Goal: Navigation & Orientation: Find specific page/section

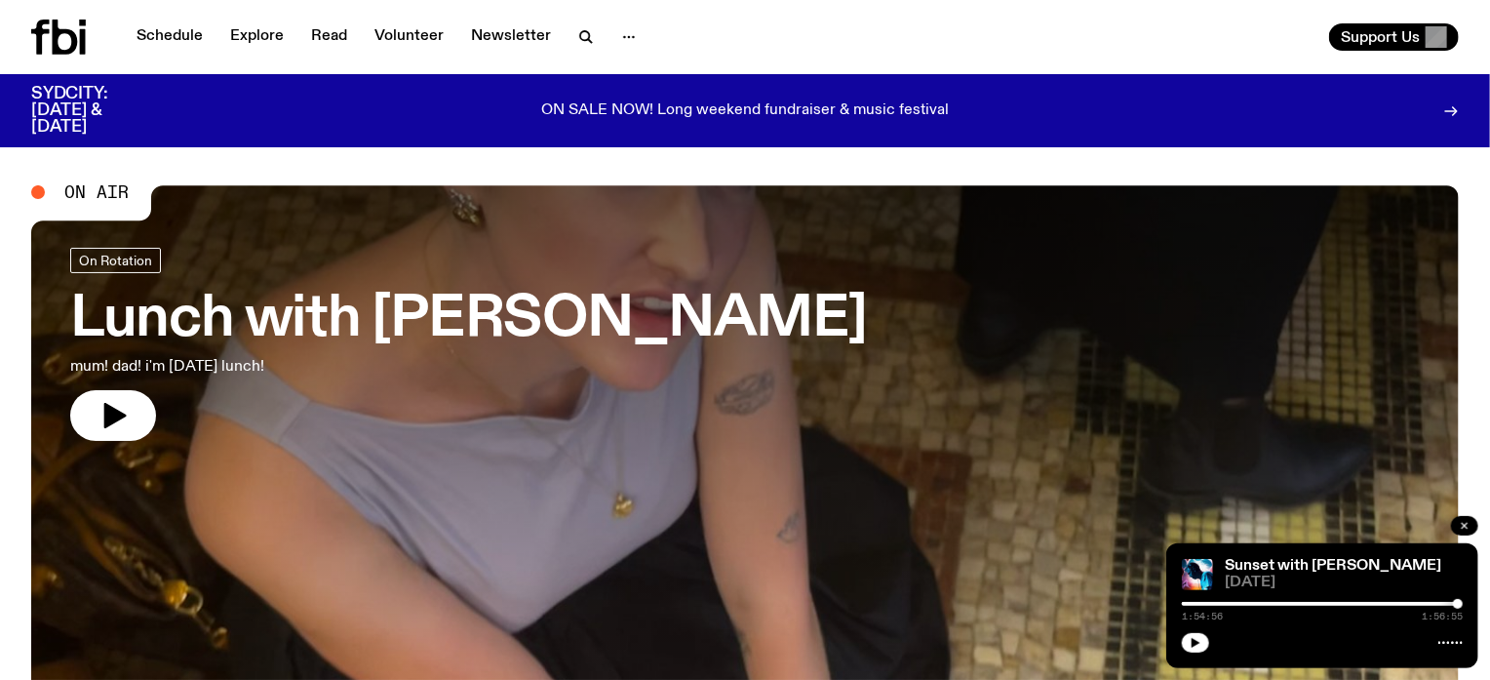
click at [1465, 532] on button "button" at bounding box center [1464, 526] width 27 height 20
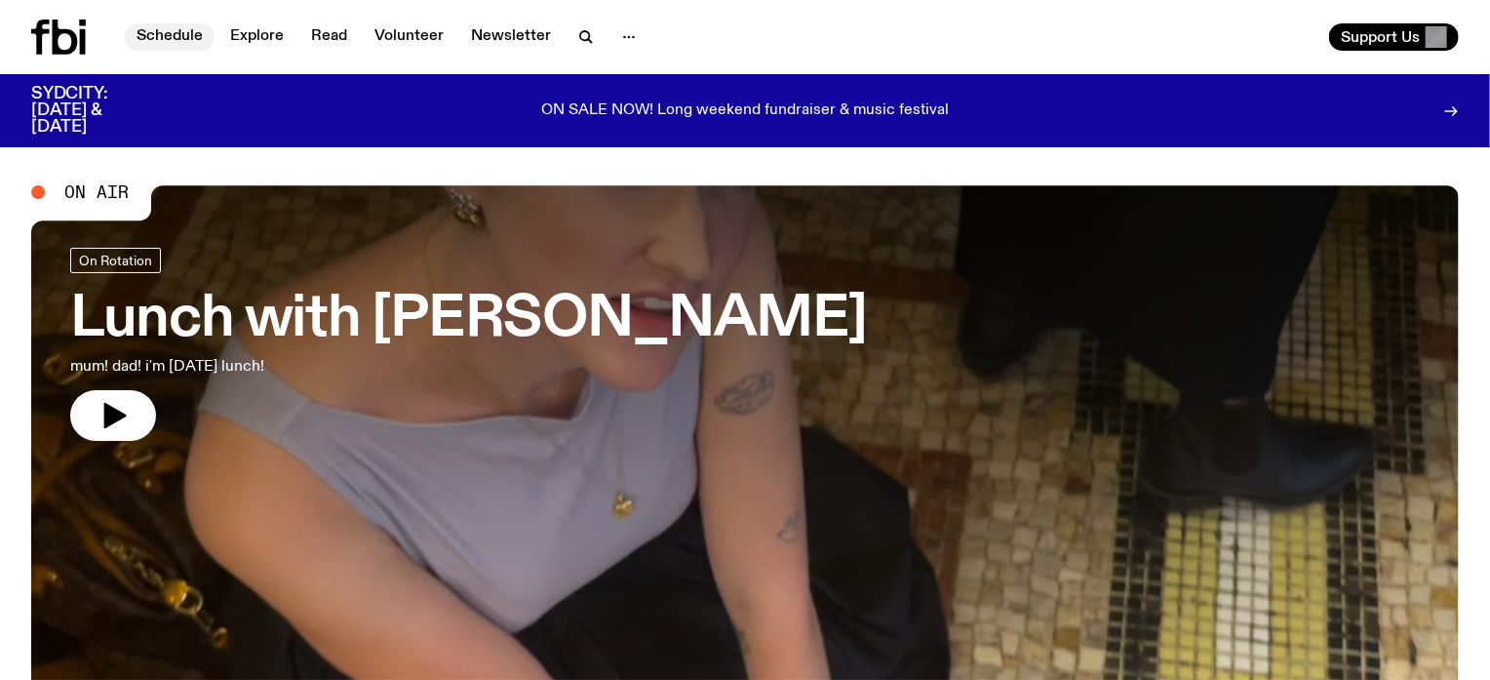
click at [168, 39] on link "Schedule" at bounding box center [170, 36] width 90 height 27
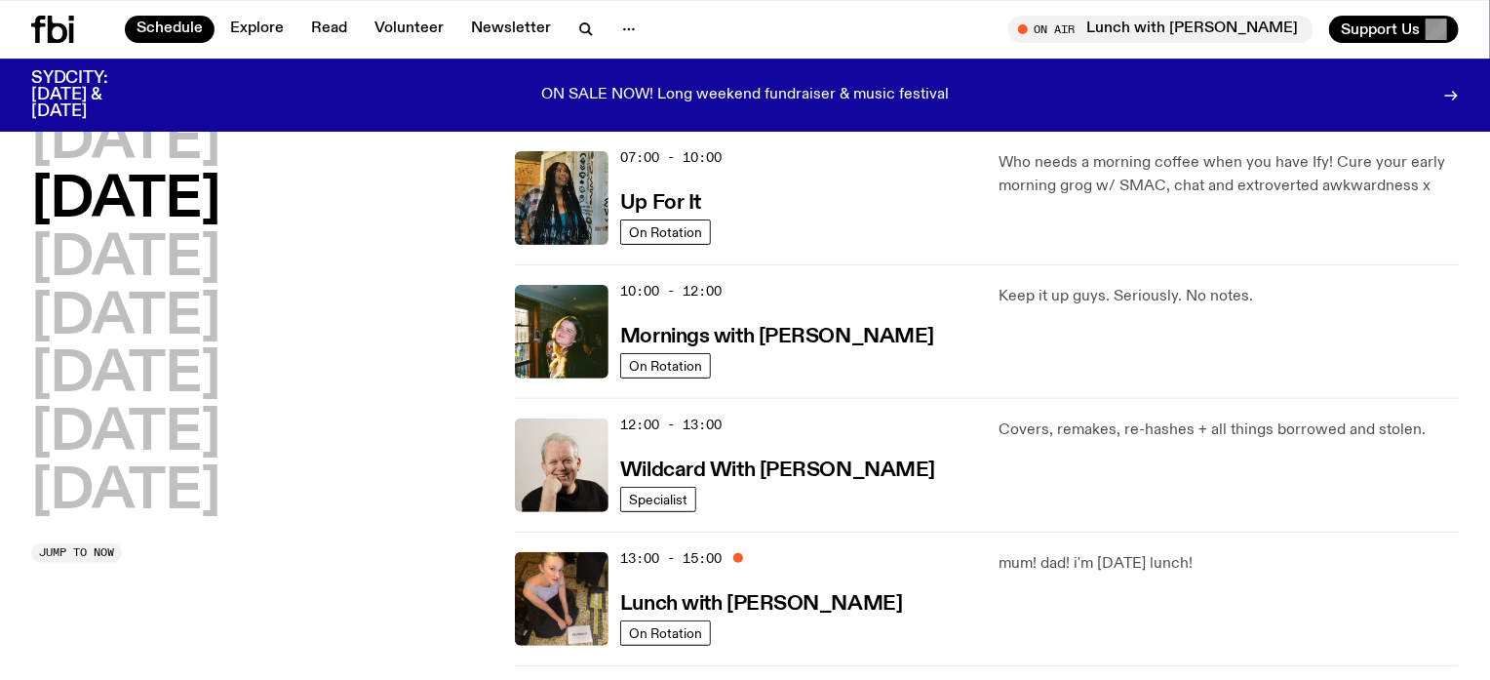
scroll to position [169, 0]
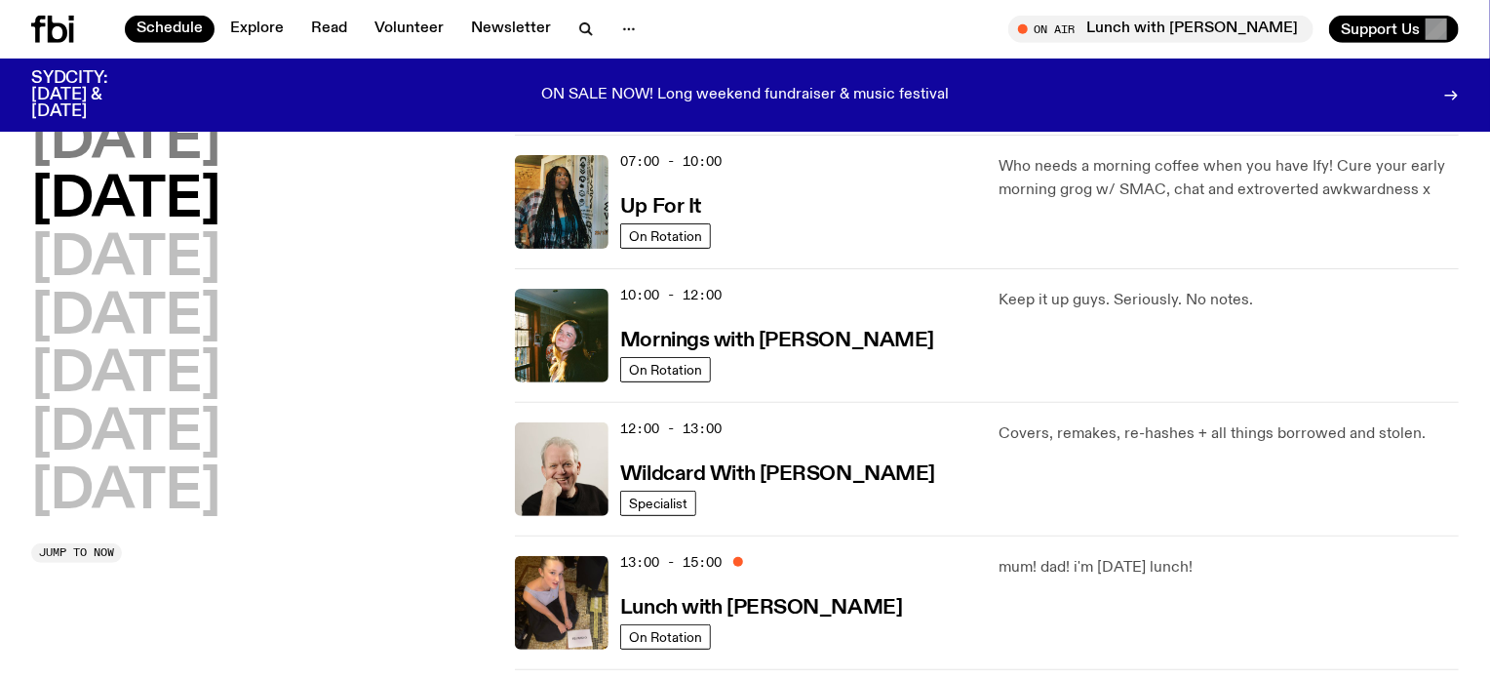
click at [115, 142] on h2 "[DATE]" at bounding box center [125, 142] width 189 height 55
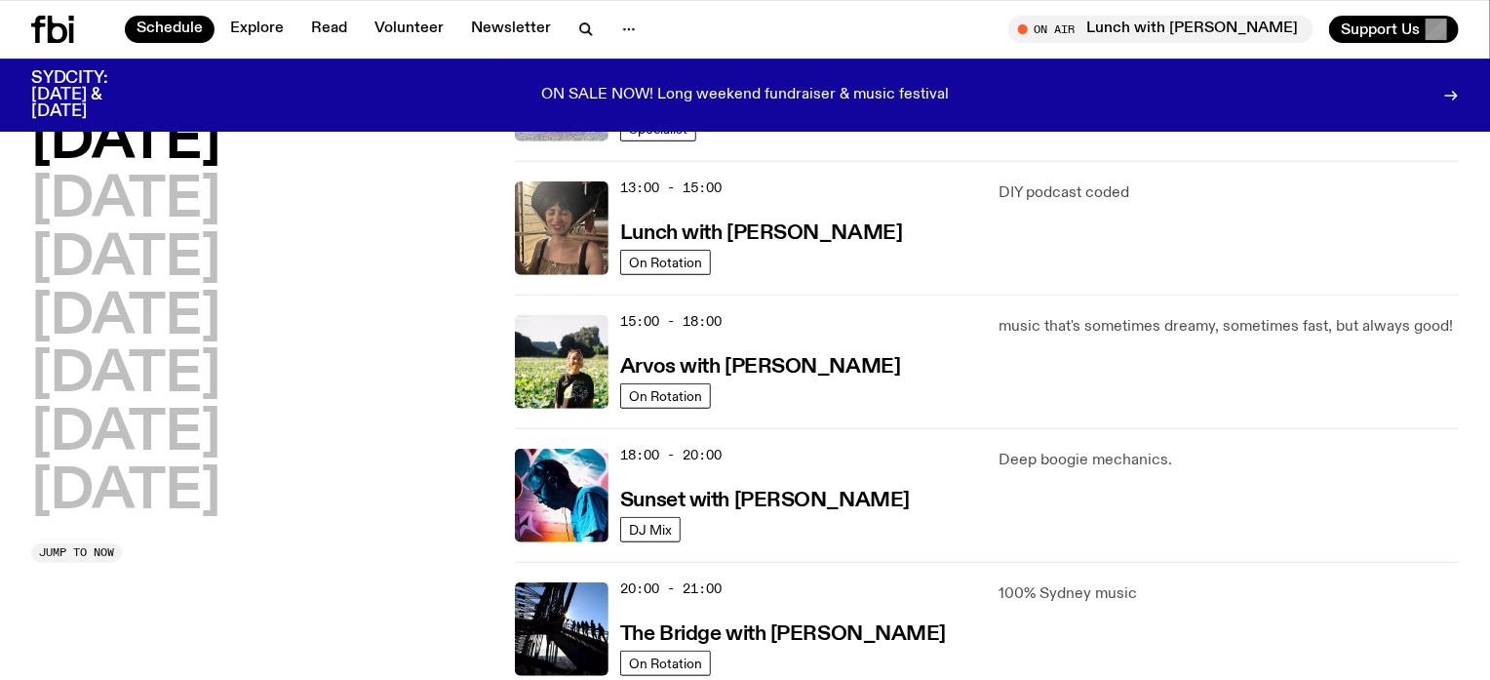
scroll to position [547, 0]
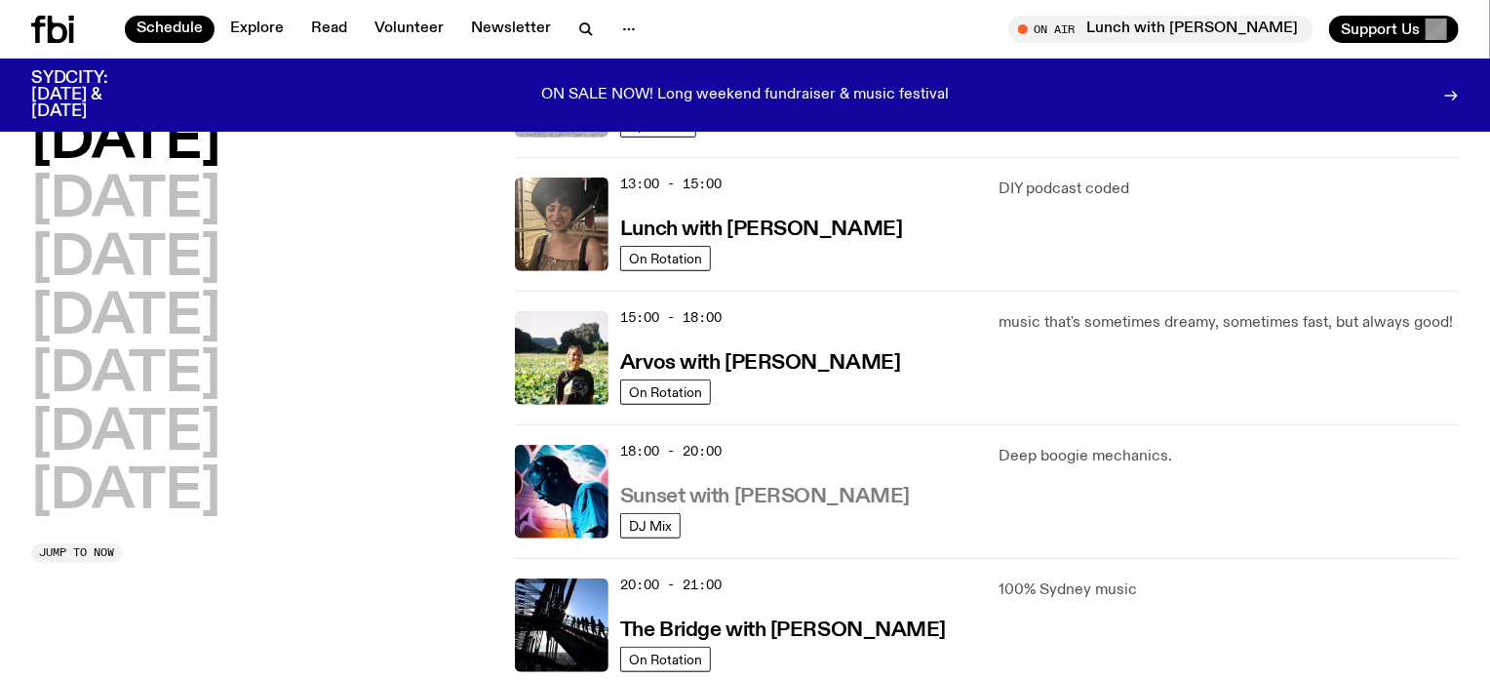
click at [719, 491] on h3 "Sunset with [PERSON_NAME]" at bounding box center [765, 497] width 290 height 20
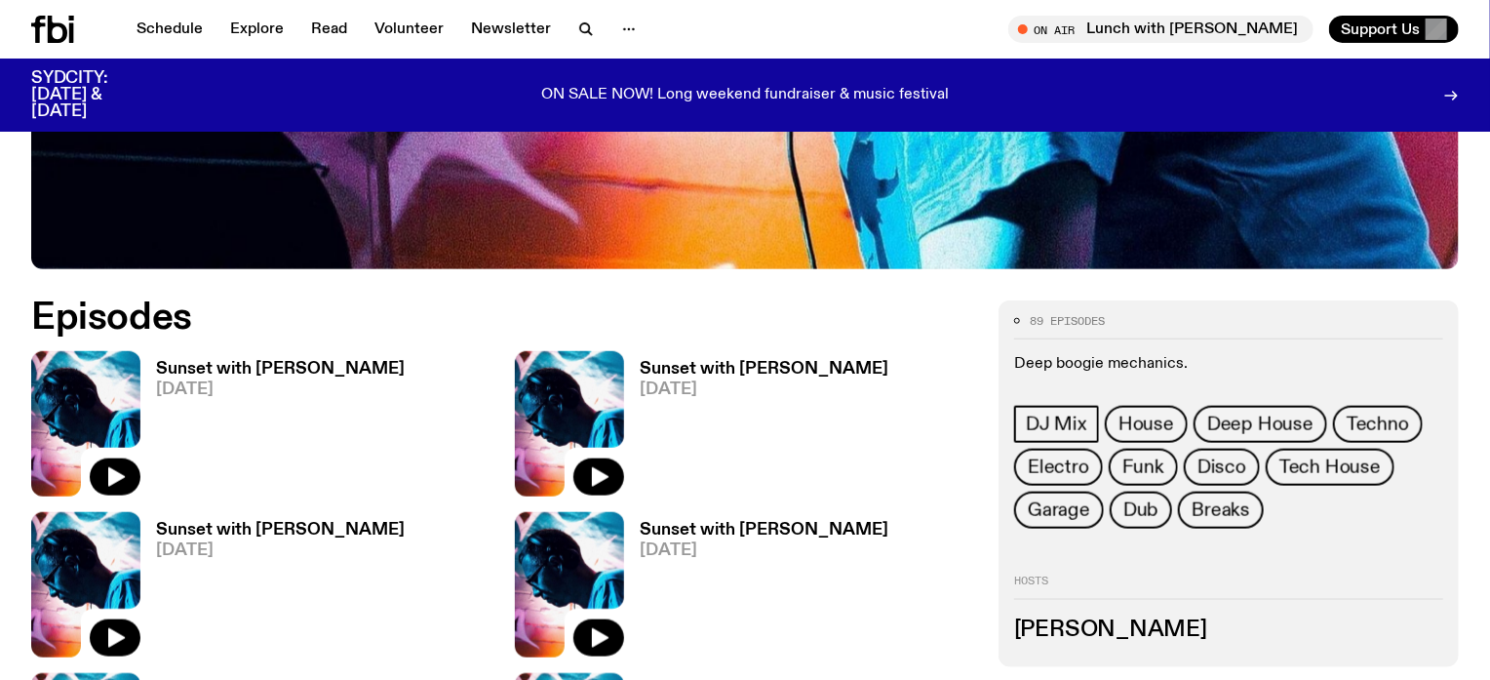
scroll to position [819, 0]
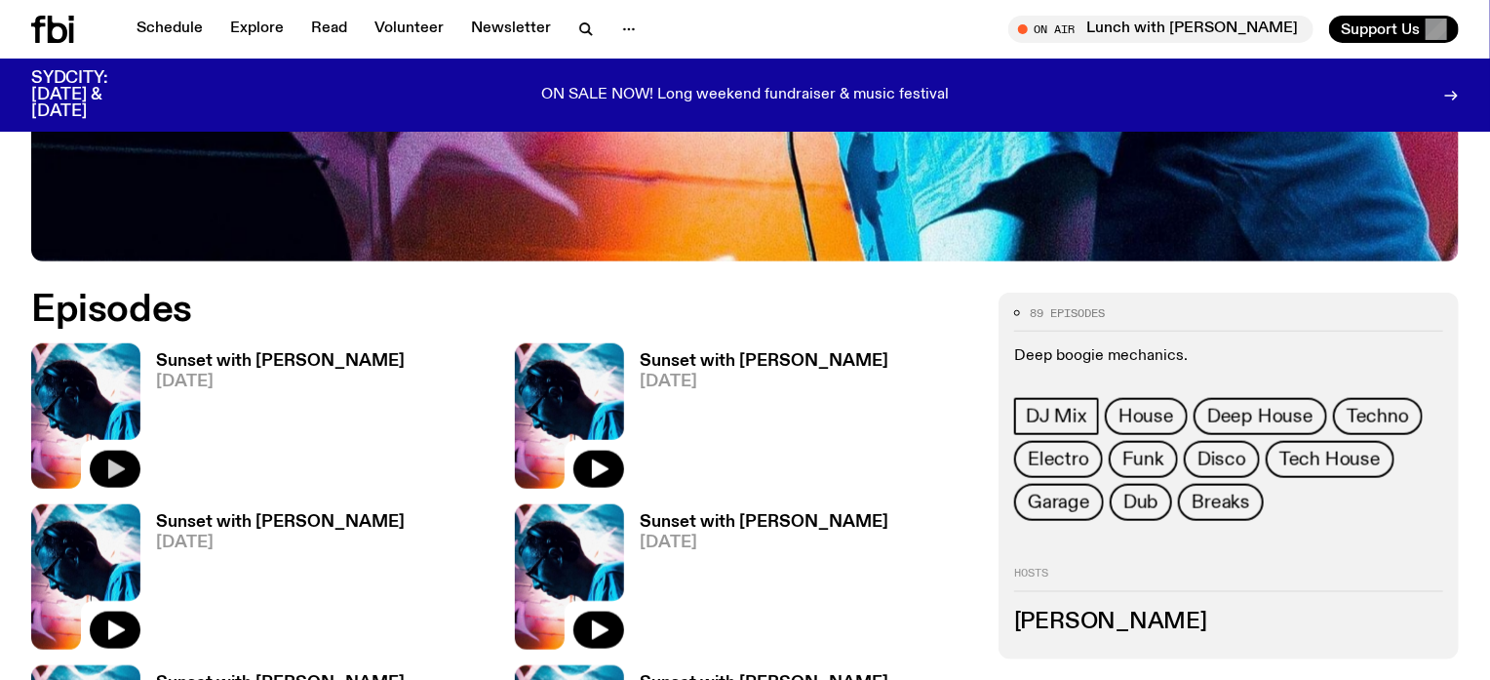
click at [113, 472] on icon "button" at bounding box center [116, 469] width 17 height 20
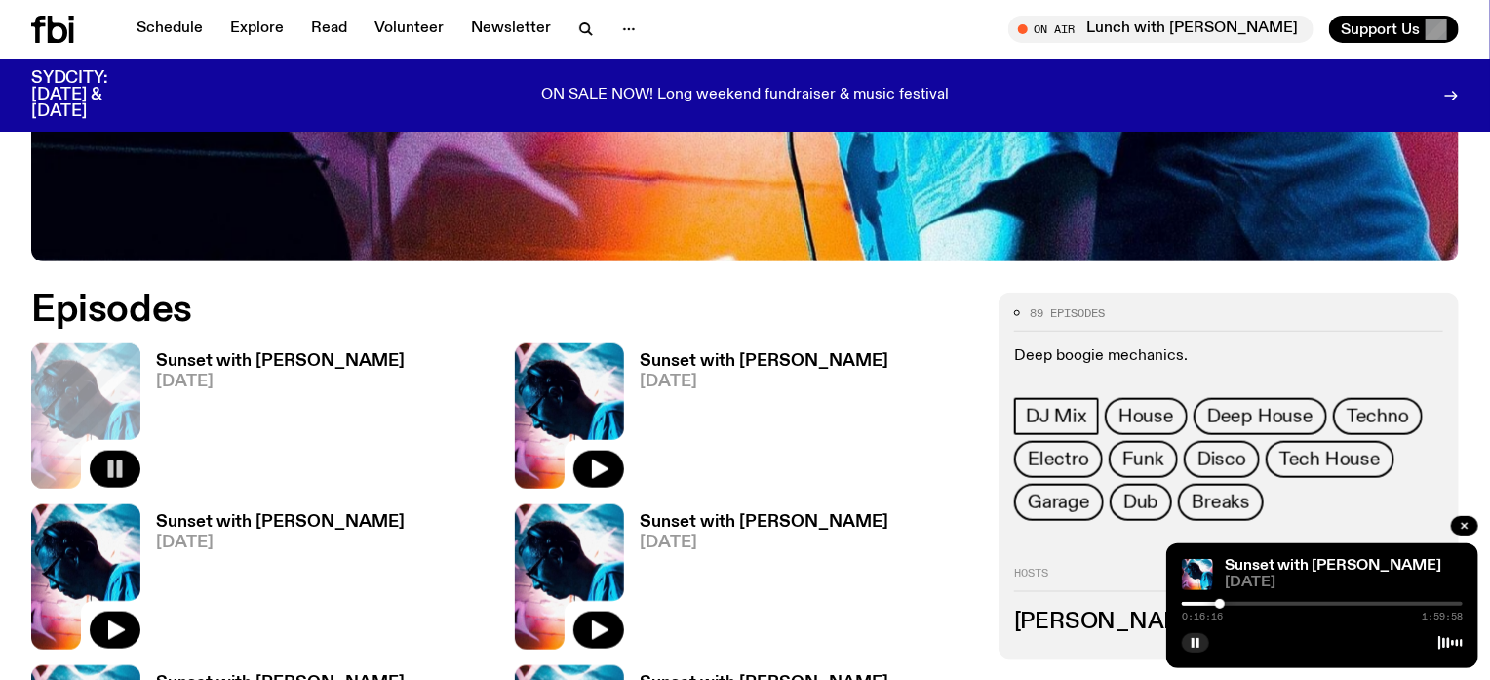
click at [117, 465] on rect "button" at bounding box center [120, 469] width 6 height 18
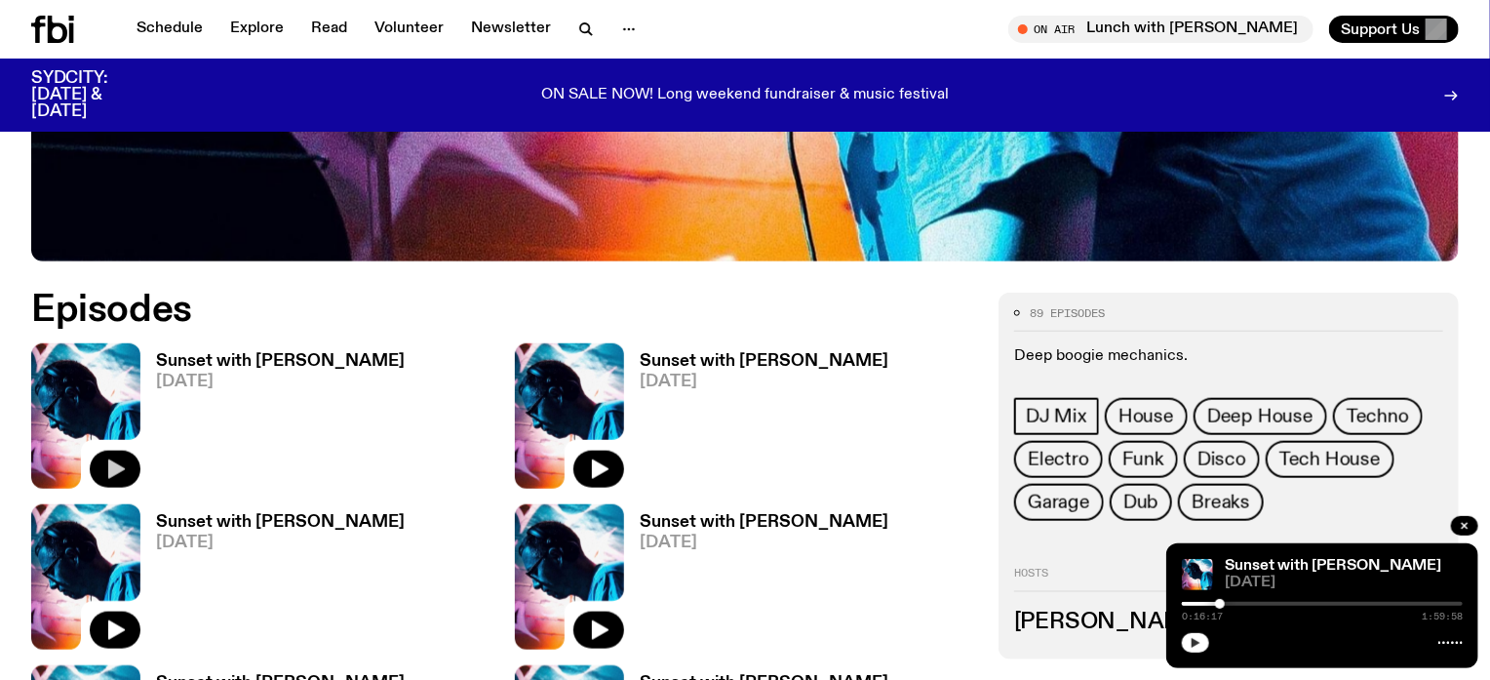
click at [1195, 646] on icon "button" at bounding box center [1196, 643] width 9 height 10
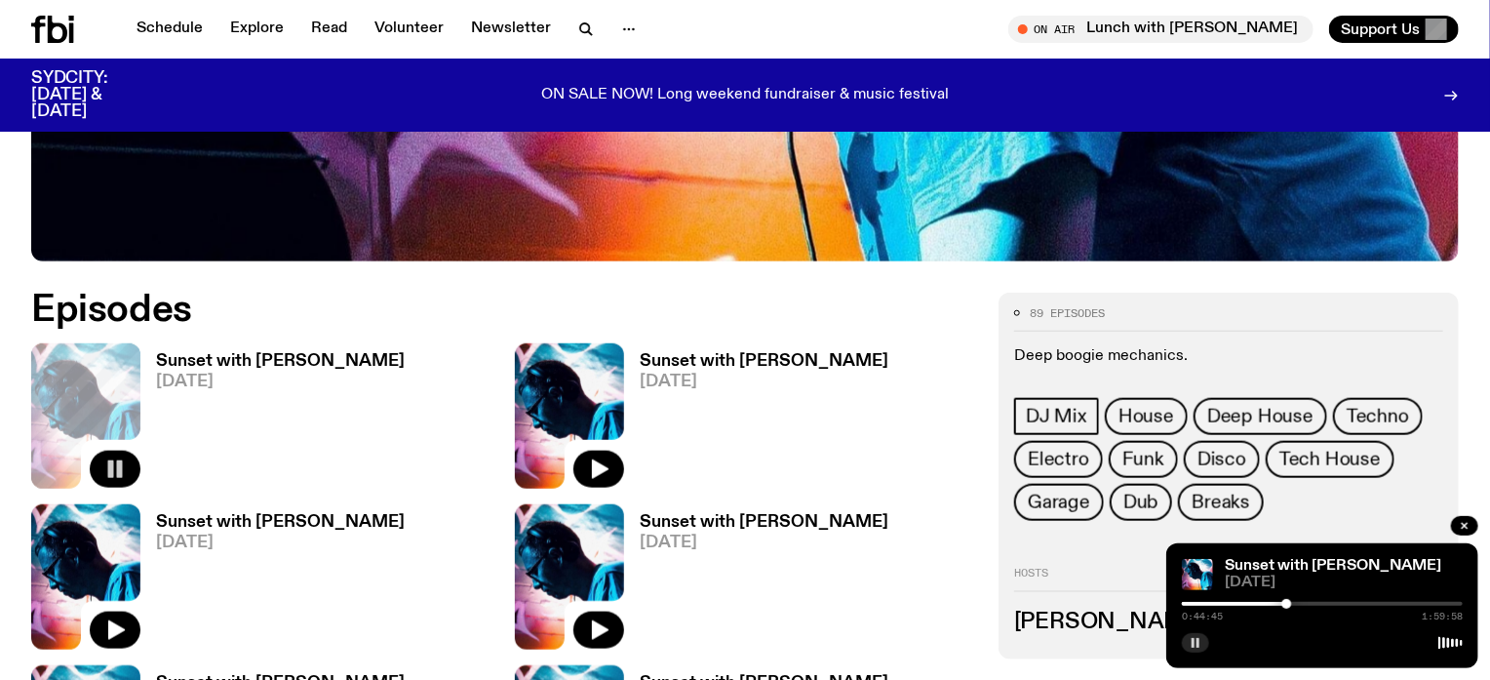
click at [120, 469] on rect "button" at bounding box center [120, 469] width 6 height 18
